Goal: Information Seeking & Learning: Learn about a topic

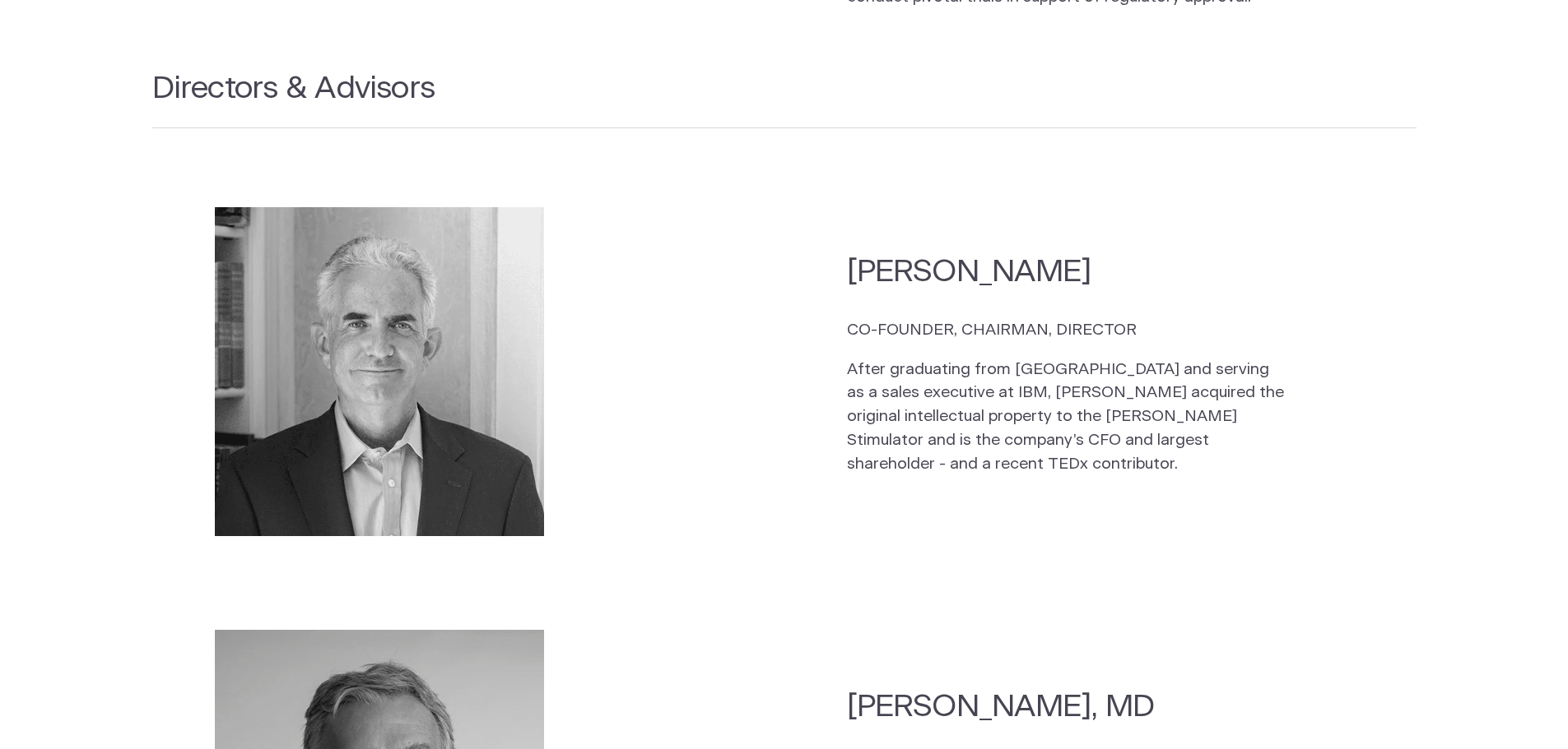
scroll to position [2419, 0]
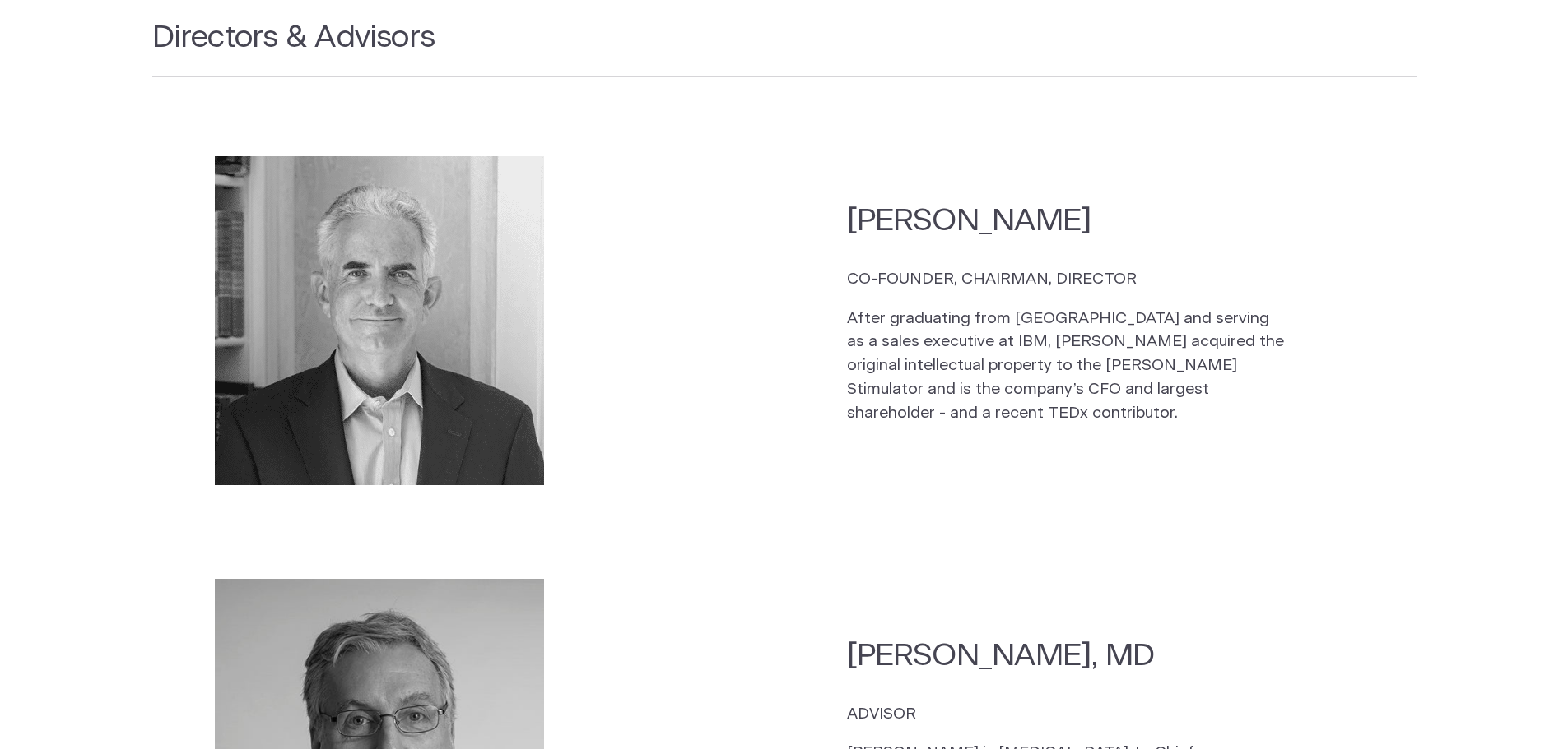
click at [848, 308] on p "After graduating from [GEOGRAPHIC_DATA] and serving as a sales executive at IBM…" at bounding box center [1068, 367] width 443 height 118
click at [850, 268] on p "CO-FOUNDER, CHAIRMAN, DIRECTOR" at bounding box center [1068, 280] width 443 height 24
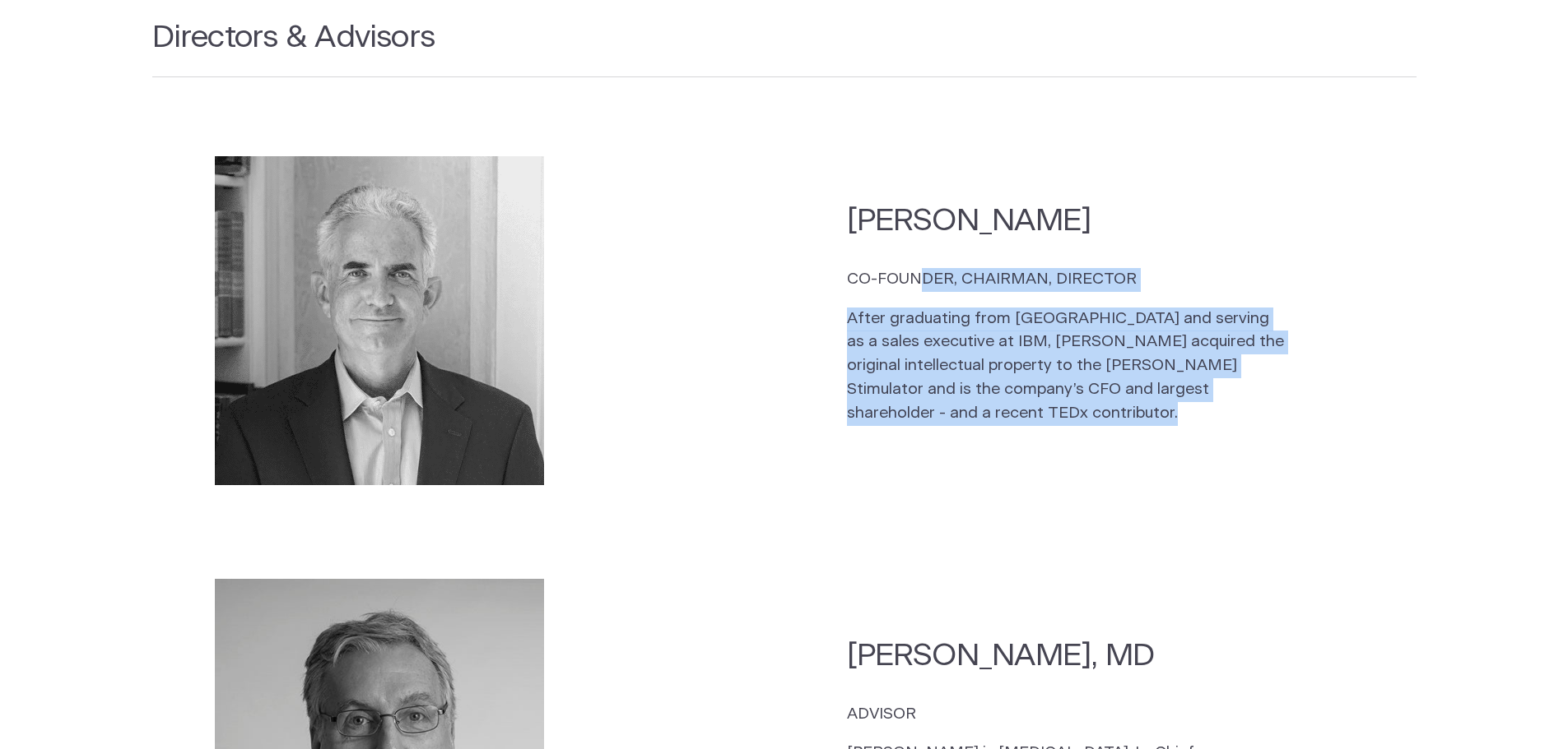
drag, startPoint x: 850, startPoint y: 247, endPoint x: 1216, endPoint y: 366, distance: 384.9
click at [1248, 383] on div "CO-FOUNDER, CHAIRMAN, DIRECTOR After graduating from Harvard and serving as a s…" at bounding box center [1068, 347] width 443 height 158
copy section "CO-FOUNDER, CHAIRMAN, DIRECTOR After graduating from Harvard and serving as a s…"
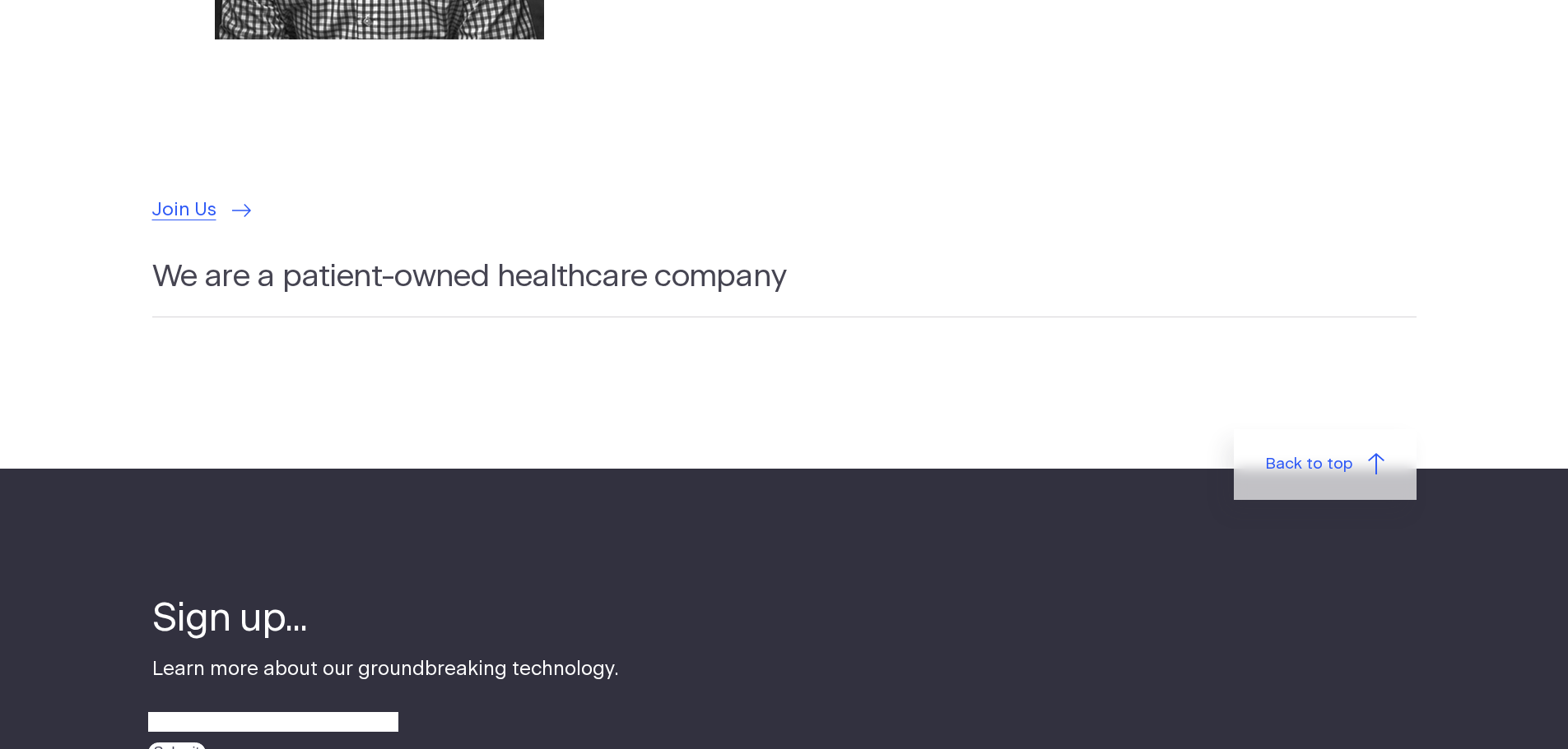
scroll to position [5052, 0]
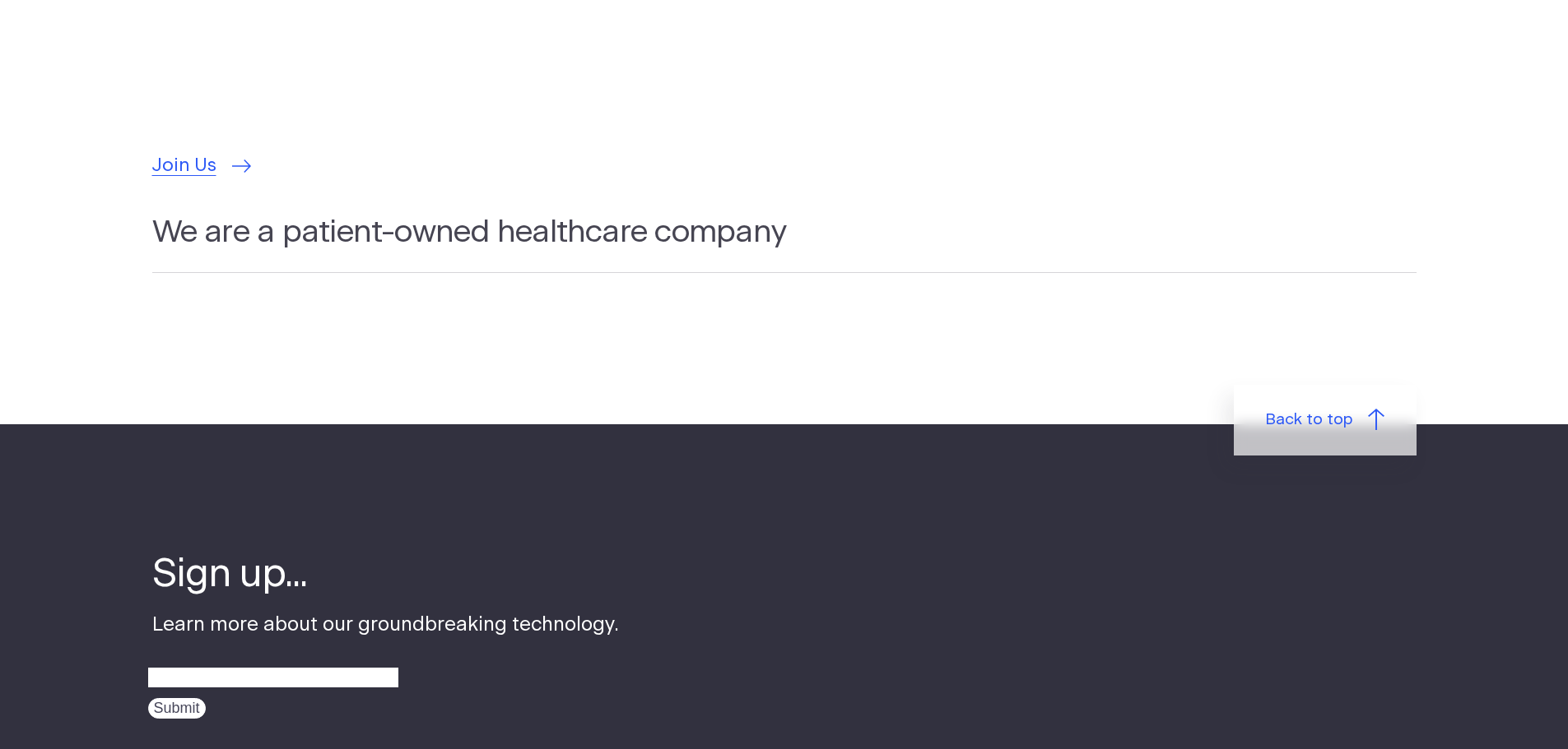
click at [241, 211] on h2 "We are a patient-owned healthcare company" at bounding box center [784, 241] width 1264 height 61
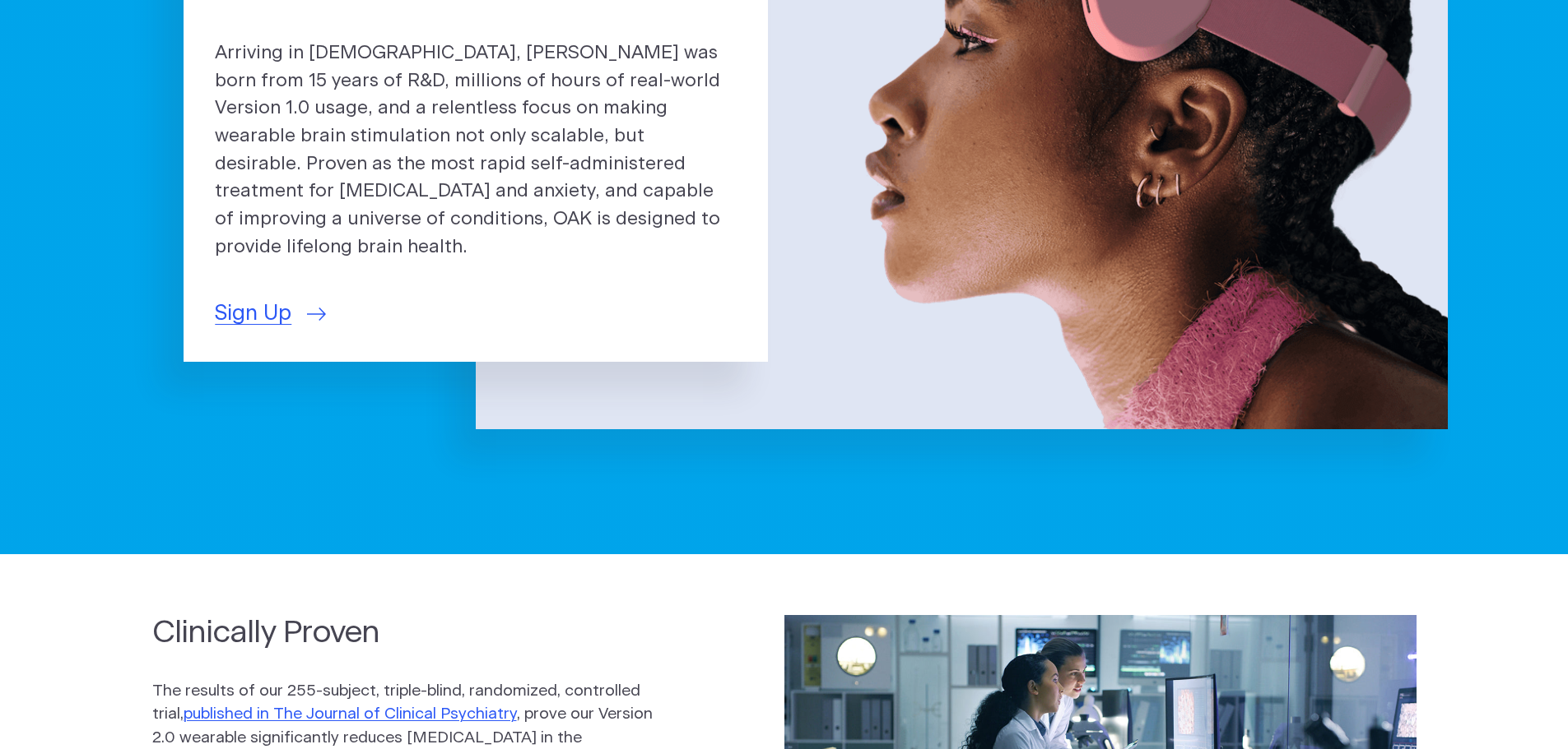
scroll to position [0, 0]
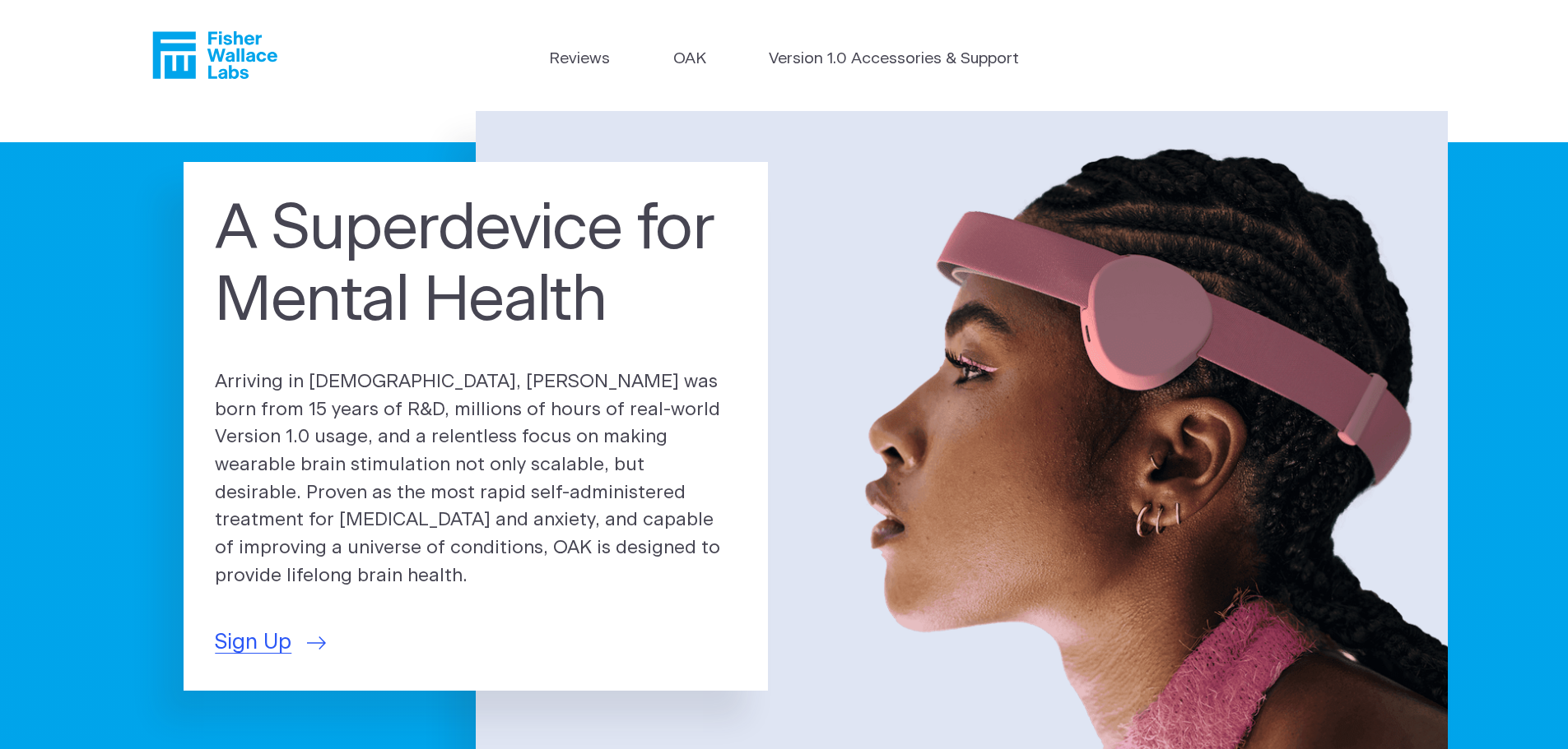
click at [234, 58] on icon "Fisher Wallace" at bounding box center [214, 55] width 125 height 47
click at [582, 55] on link "Reviews" at bounding box center [579, 59] width 61 height 24
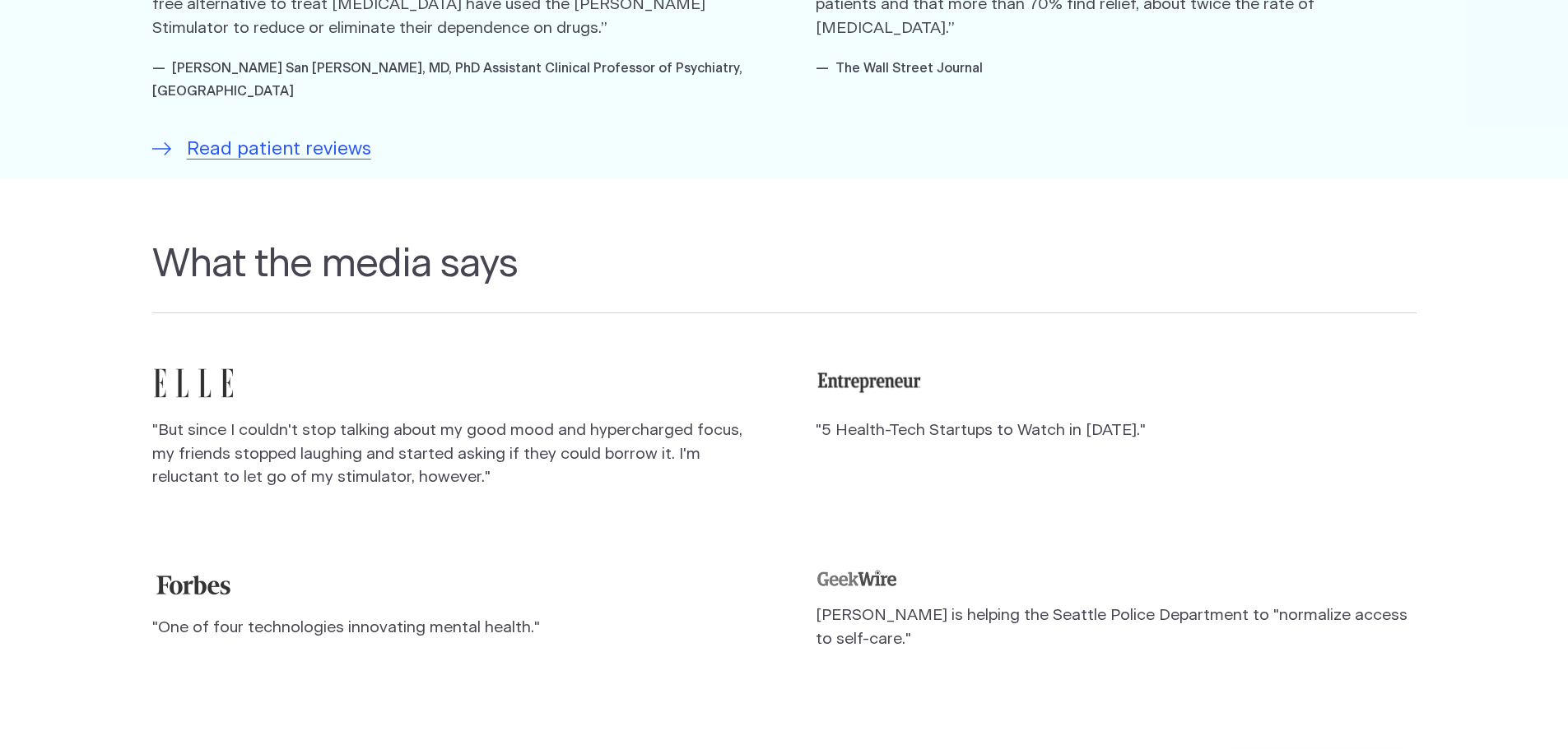
scroll to position [1338, 0]
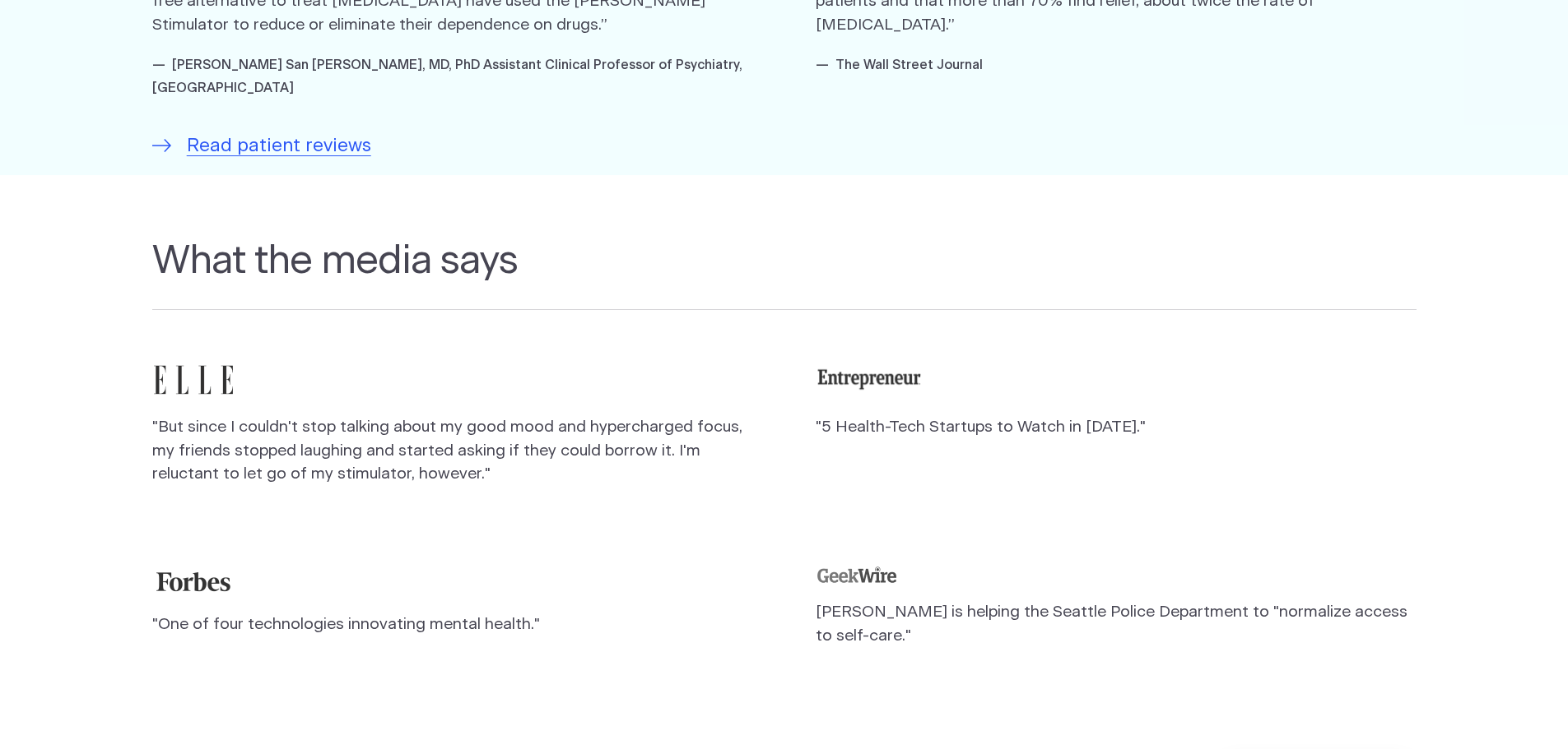
click at [880, 417] on p ""5 Health-Tech Startups to Watch in 2021."" at bounding box center [1115, 428] width 601 height 24
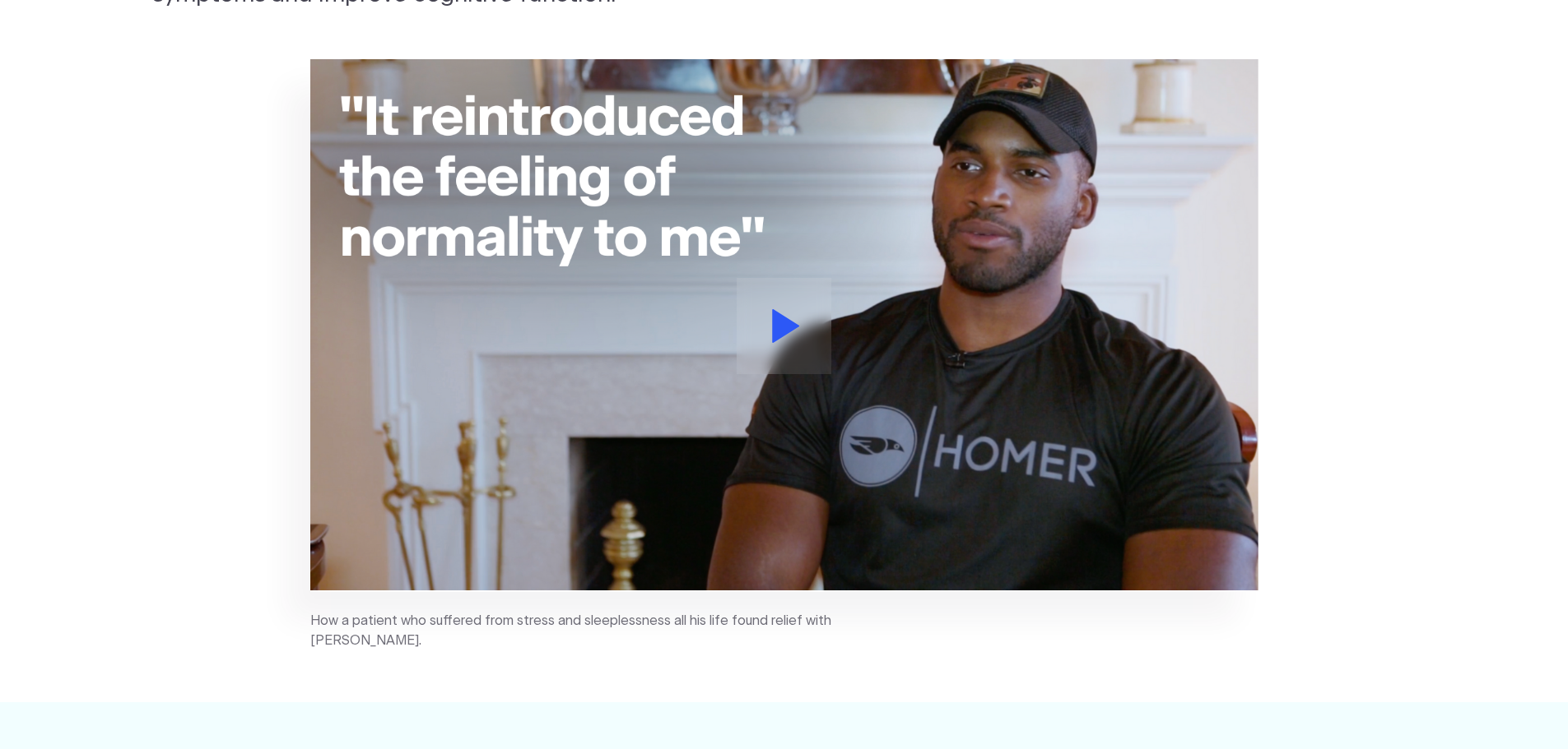
scroll to position [0, 0]
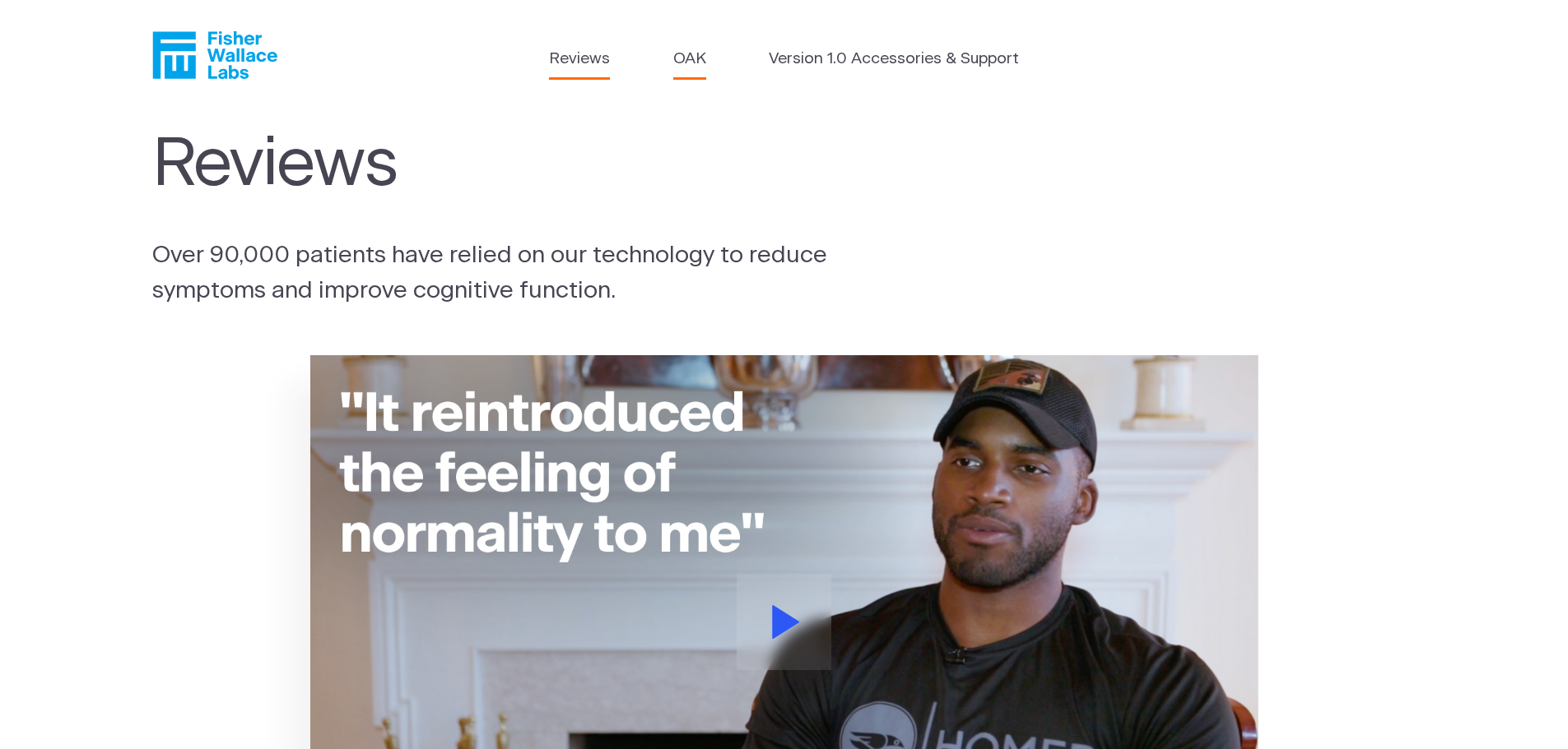
click at [687, 51] on link "OAK" at bounding box center [690, 59] width 33 height 24
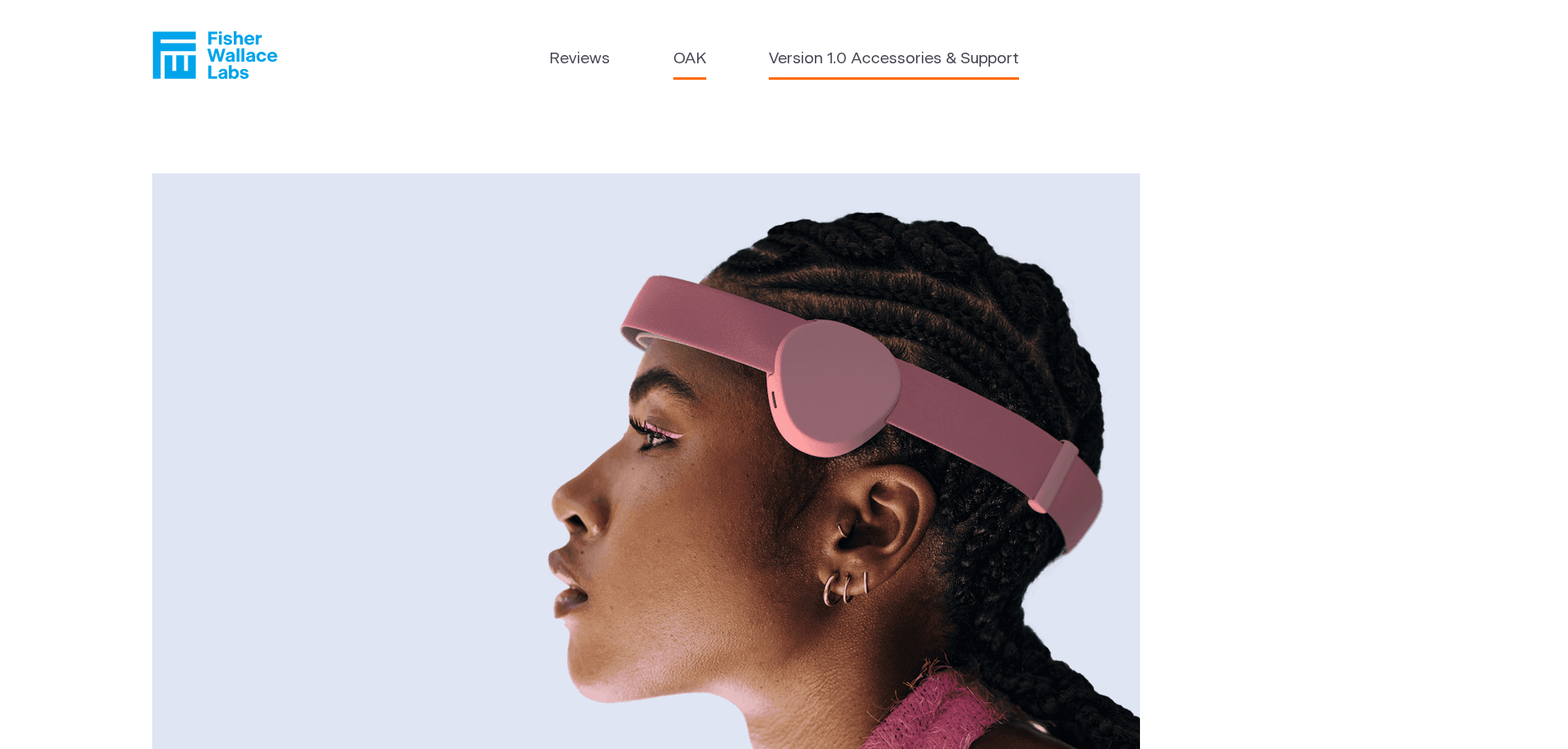
click at [964, 59] on link "Version 1.0 Accessories & Support" at bounding box center [893, 59] width 250 height 24
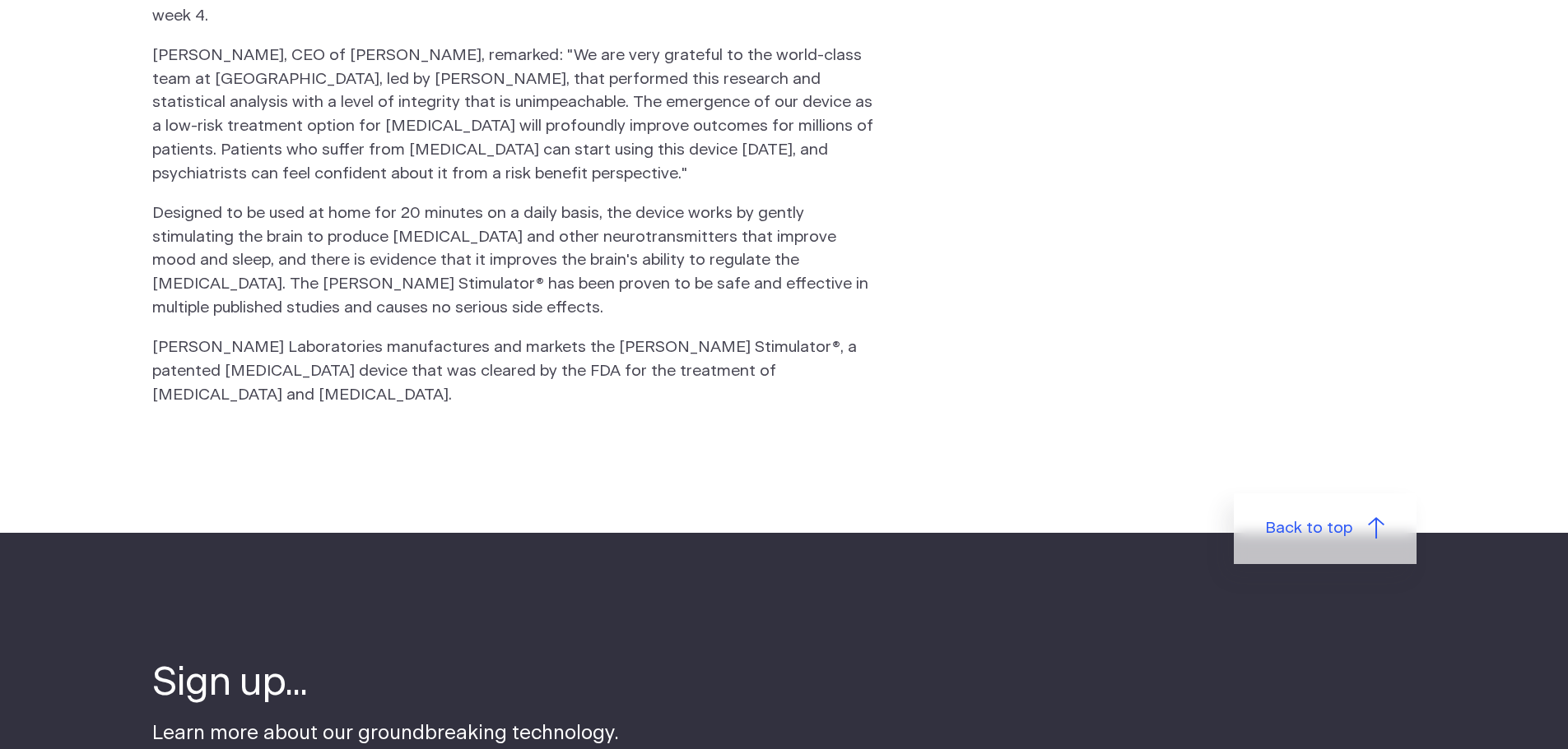
scroll to position [1392, 0]
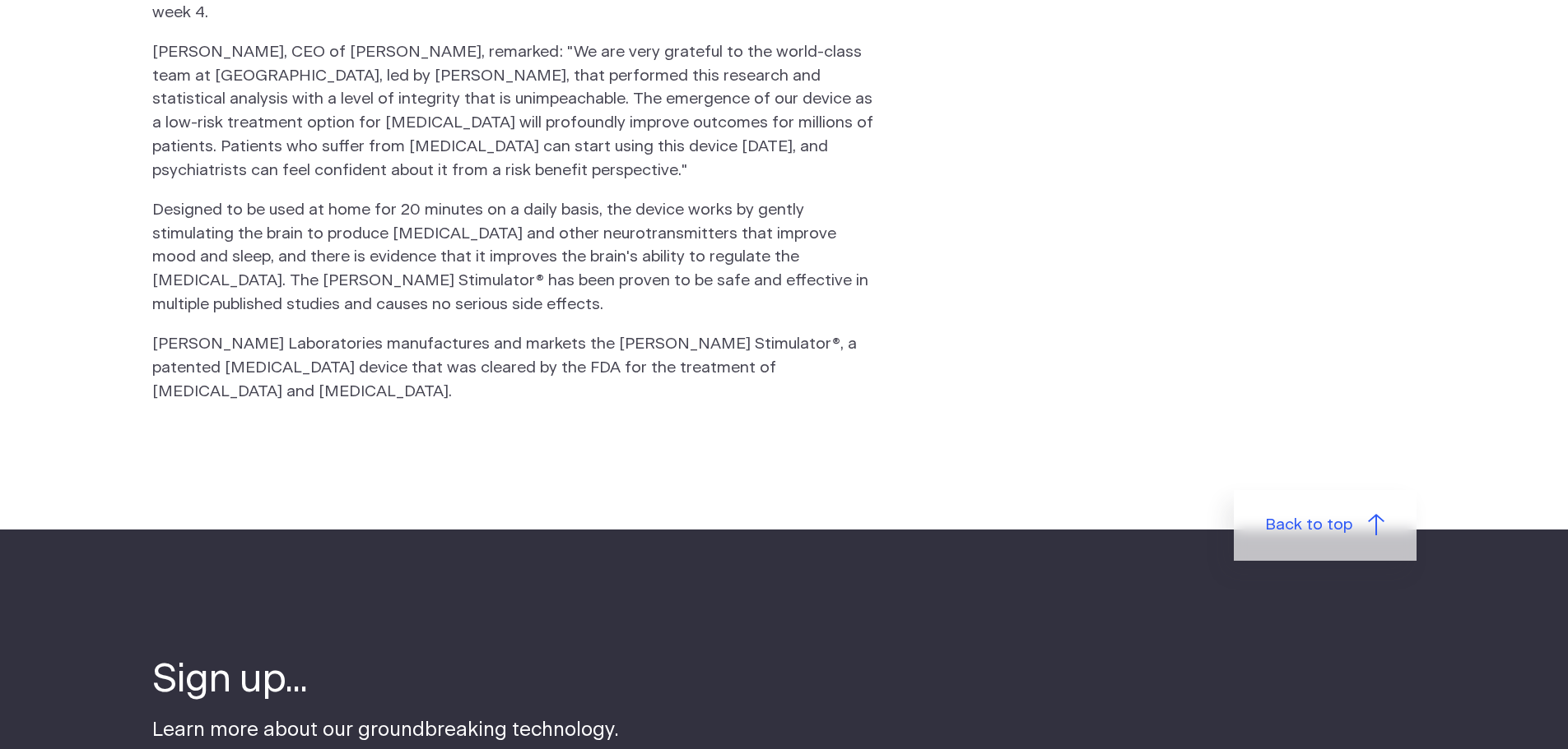
drag, startPoint x: 155, startPoint y: 293, endPoint x: 323, endPoint y: 342, distance: 175.0
click at [323, 342] on p "[PERSON_NAME] Laboratories manufactures and markets the [PERSON_NAME] Stimulato…" at bounding box center [515, 368] width 727 height 71
copy p "[PERSON_NAME] Laboratories manufactures and markets the [PERSON_NAME] Stimulato…"
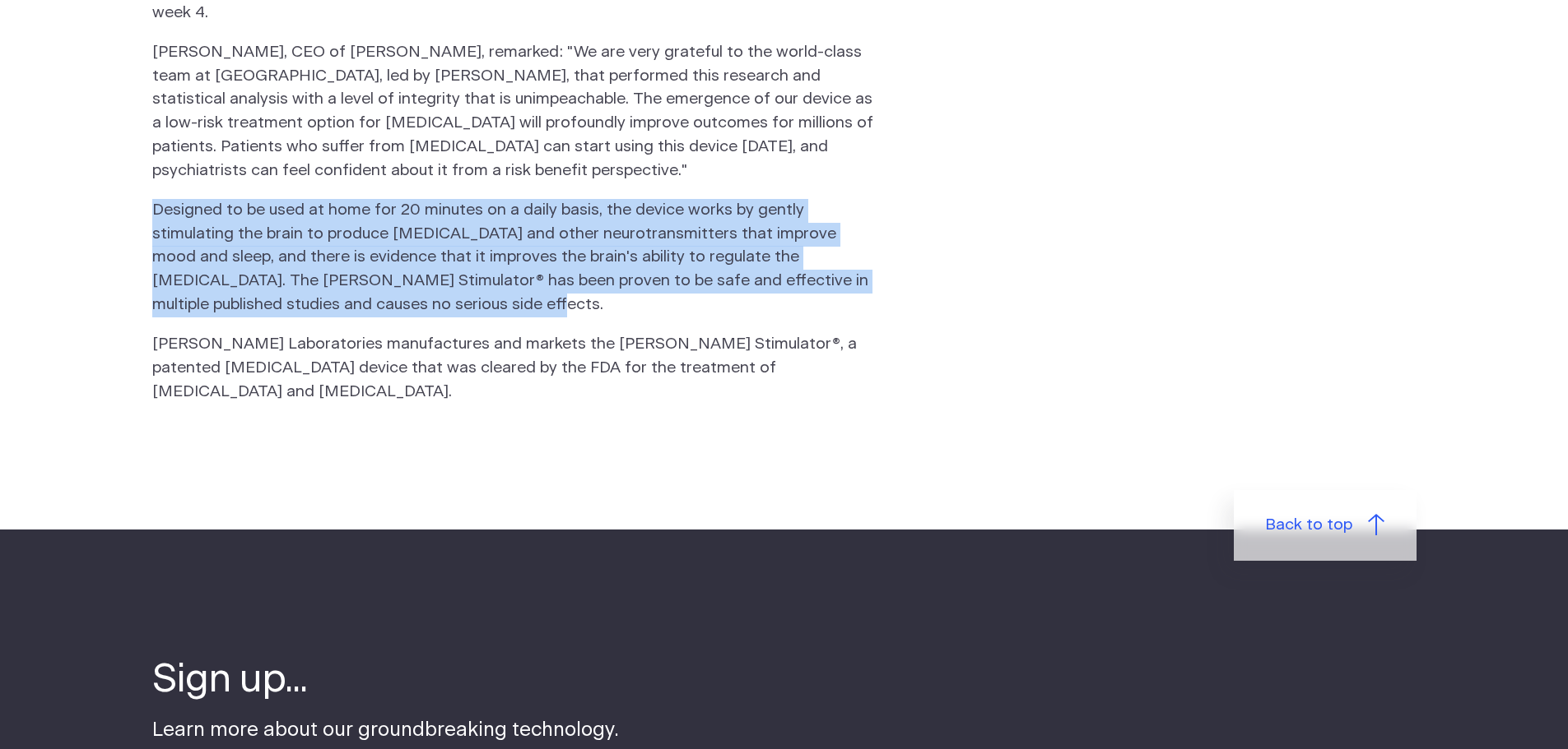
drag, startPoint x: 154, startPoint y: 161, endPoint x: 427, endPoint y: 243, distance: 285.0
click at [430, 252] on p "Designed to be used at home for 20 minutes on a daily basis, the device works b…" at bounding box center [515, 258] width 727 height 118
copy p "Designed to be used at home for 20 minutes on a daily basis, the device works b…"
